Goal: Information Seeking & Learning: Learn about a topic

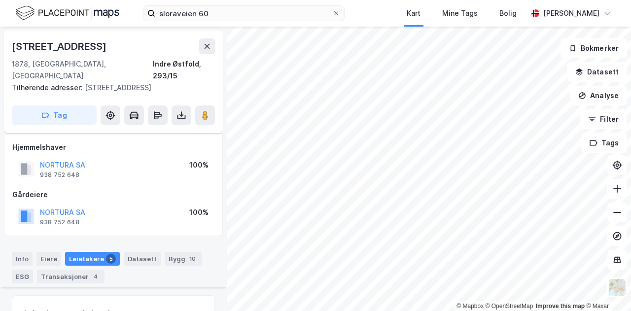
scroll to position [234, 0]
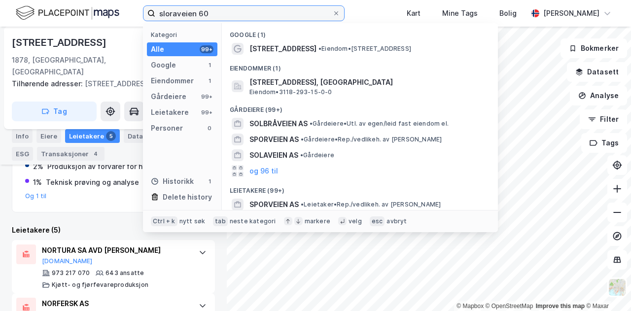
click at [212, 15] on input "sloraveien 60" at bounding box center [243, 13] width 177 height 15
click at [213, 15] on input "sloraveien 60" at bounding box center [243, 13] width 177 height 15
click at [214, 15] on input "sloraveien 60" at bounding box center [243, 13] width 177 height 15
click at [217, 15] on input "sloraveien 60" at bounding box center [243, 13] width 177 height 15
click at [218, 16] on input "sloraveien 60" at bounding box center [243, 13] width 177 height 15
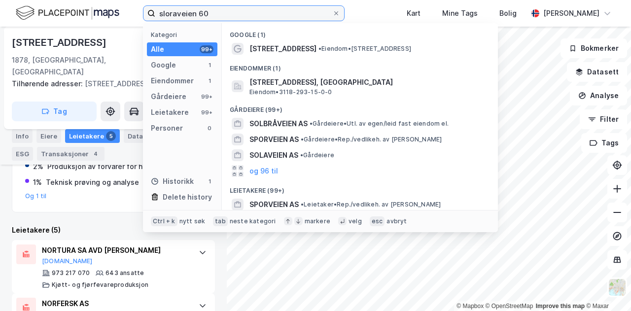
click at [219, 16] on input "sloraveien 60" at bounding box center [243, 13] width 177 height 15
click at [220, 16] on input "sloraveien 60" at bounding box center [243, 13] width 177 height 15
click at [221, 17] on input "sloraveien 60" at bounding box center [243, 13] width 177 height 15
click at [224, 17] on input "sloraveien 60" at bounding box center [243, 13] width 177 height 15
click at [228, 15] on input "sloraveien 60" at bounding box center [243, 13] width 177 height 15
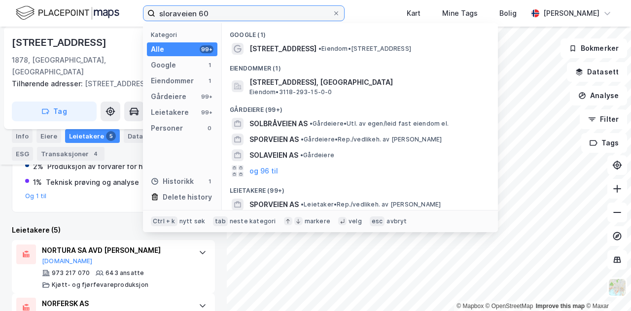
click at [229, 14] on input "sloraveien 60" at bounding box center [243, 13] width 177 height 15
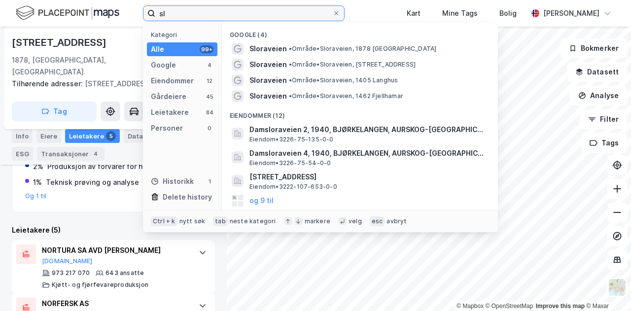
type input "s"
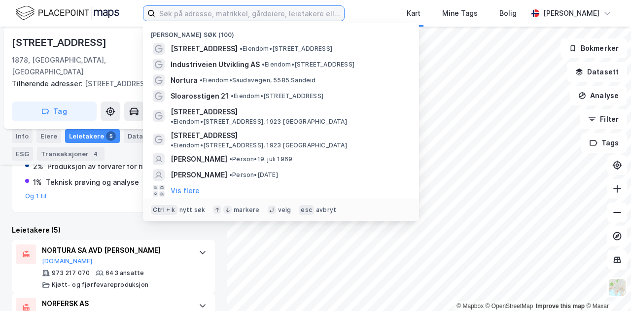
paste input "[STREET_ADDRESS]"
type input "[STREET_ADDRESS]"
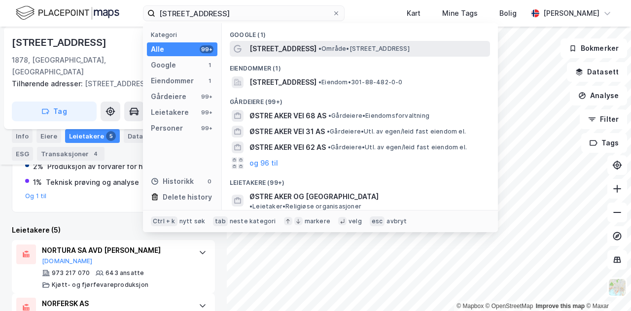
click at [281, 51] on span "[STREET_ADDRESS]" at bounding box center [283, 49] width 67 height 12
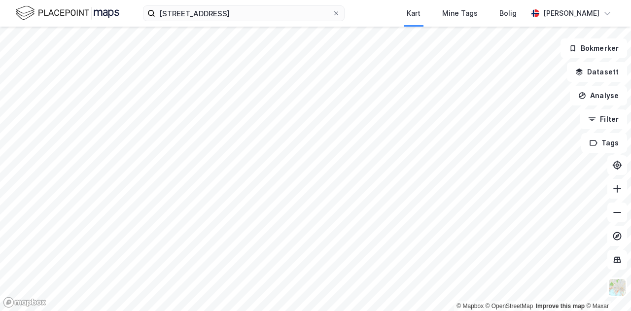
click at [258, 24] on div "Østre Aker vei 88 Kart Mine Tags Bolig [PERSON_NAME]" at bounding box center [315, 13] width 631 height 27
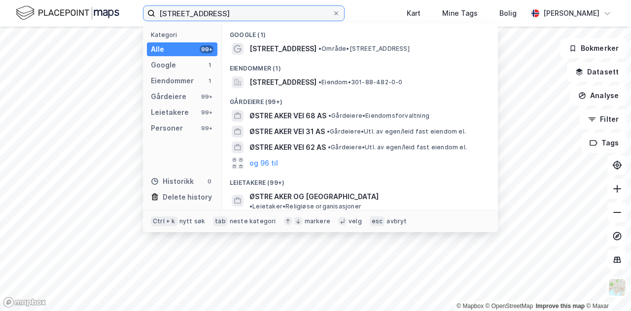
click at [263, 9] on input "[STREET_ADDRESS]" at bounding box center [243, 13] width 177 height 15
click at [264, 12] on input "[STREET_ADDRESS]" at bounding box center [243, 13] width 177 height 15
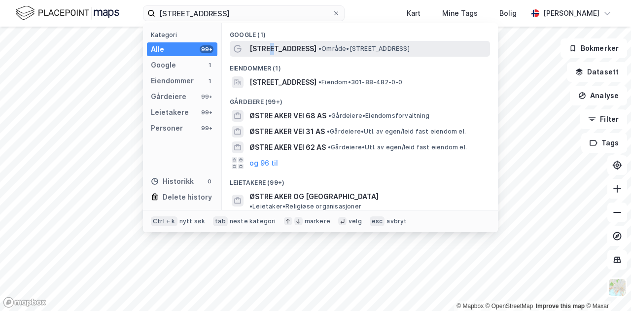
click at [269, 52] on span "[STREET_ADDRESS]" at bounding box center [283, 49] width 67 height 12
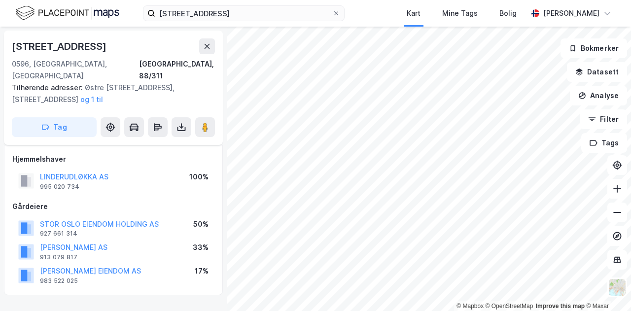
scroll to position [221, 0]
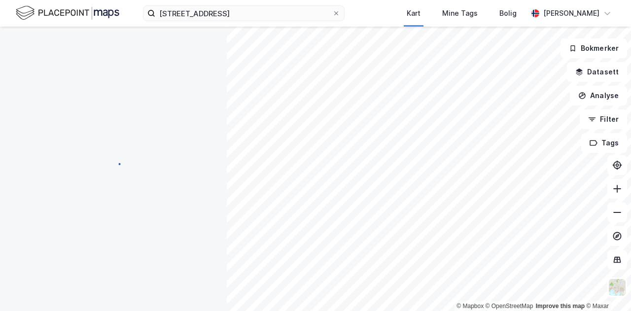
scroll to position [103, 0]
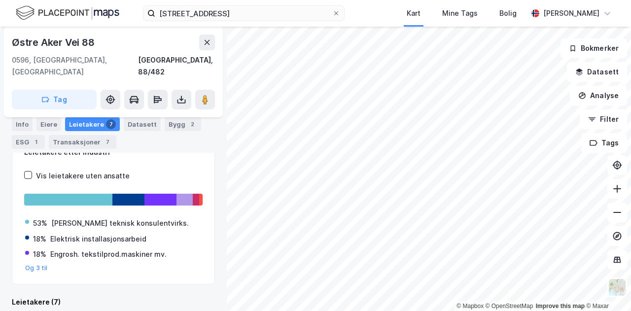
scroll to position [103, 0]
click at [51, 123] on div "Eiere" at bounding box center [48, 124] width 25 height 14
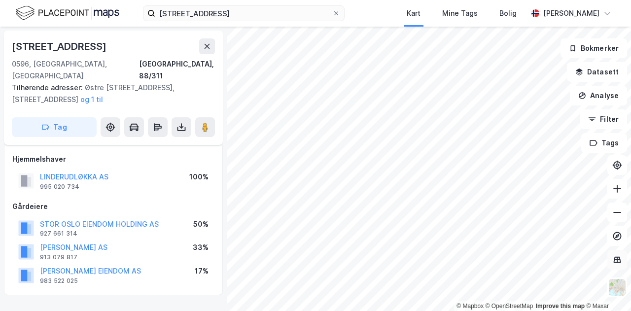
scroll to position [103, 0]
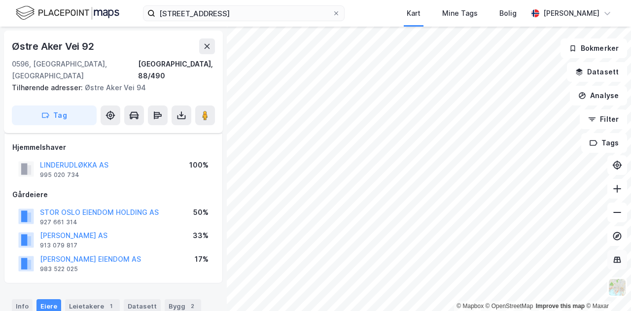
scroll to position [103, 0]
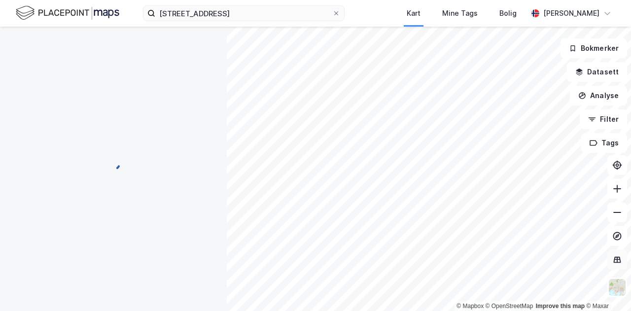
scroll to position [103, 0]
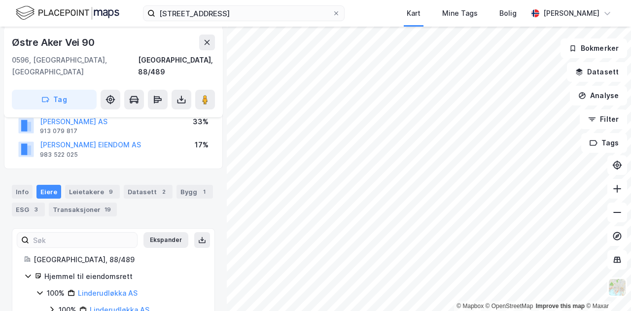
click at [358, 16] on div "Østre Aker vei 88 Kart Mine Tags Bolig [PERSON_NAME]" at bounding box center [315, 13] width 631 height 27
